Goal: Find specific page/section: Find specific page/section

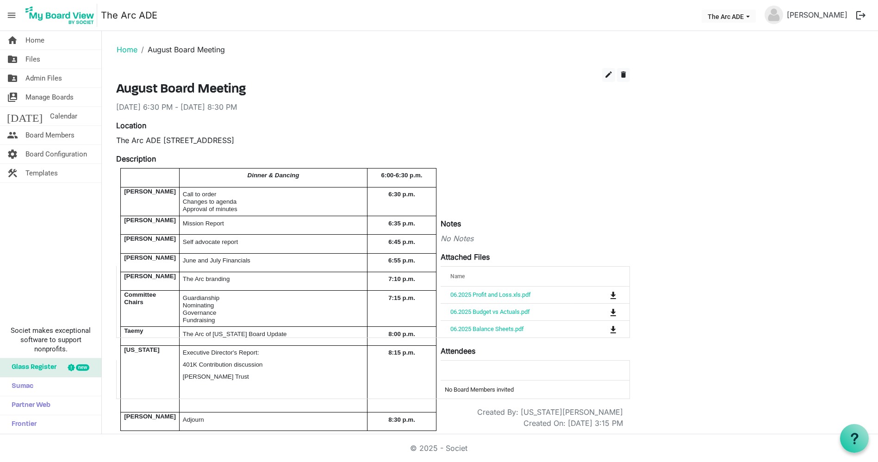
scroll to position [12, 0]
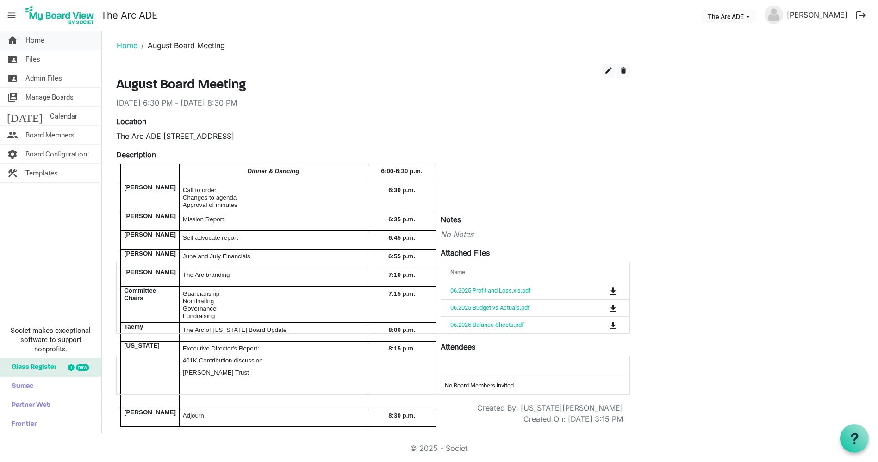
click at [31, 36] on span "Home" at bounding box center [34, 40] width 19 height 19
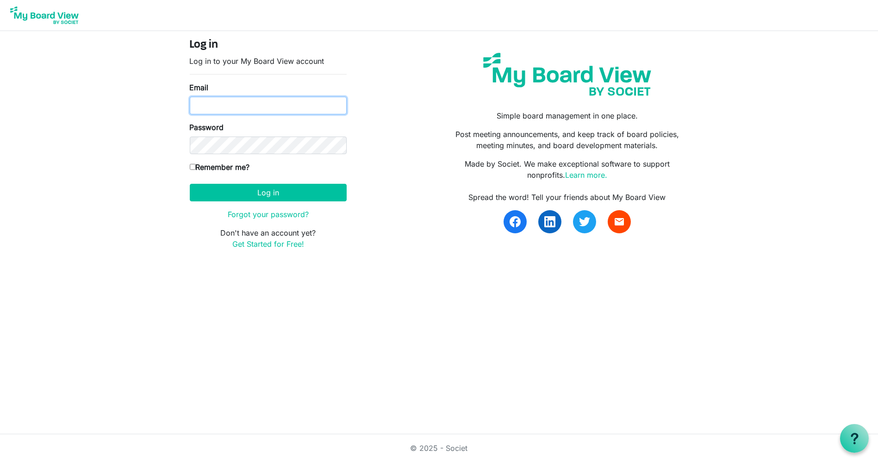
drag, startPoint x: 329, startPoint y: 102, endPoint x: 326, endPoint y: 107, distance: 5.6
click at [329, 102] on input "Email" at bounding box center [268, 106] width 157 height 18
type input "[PERSON_NAME][EMAIL_ADDRESS][DOMAIN_NAME]"
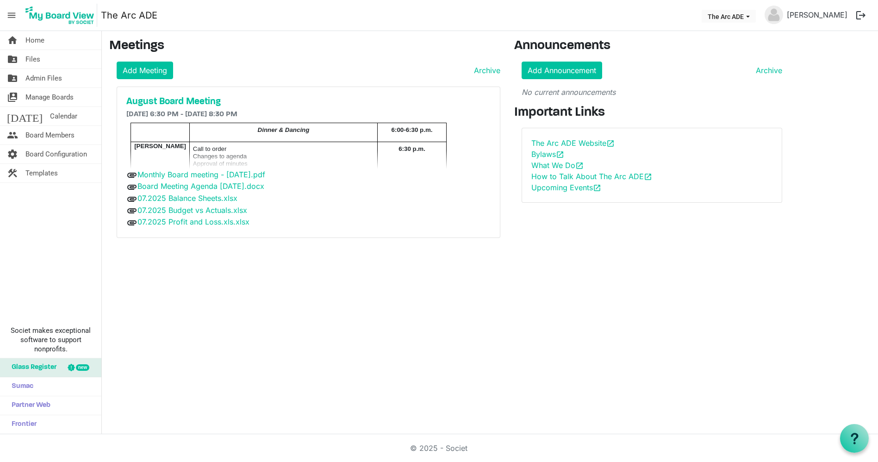
click at [279, 189] on div "attachment Board Meeting Agenda 8-20-2025.docx" at bounding box center [308, 187] width 364 height 12
click at [560, 164] on link "What We Do open_in_new" at bounding box center [557, 165] width 52 height 9
